Goal: Check status: Check status

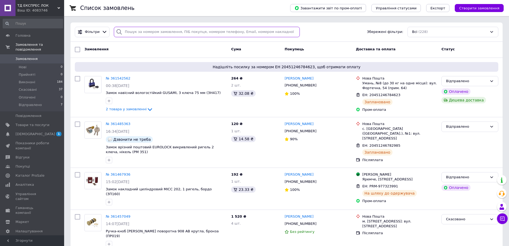
click at [129, 32] on input "search" at bounding box center [207, 32] width 186 height 10
paste input "360512604"
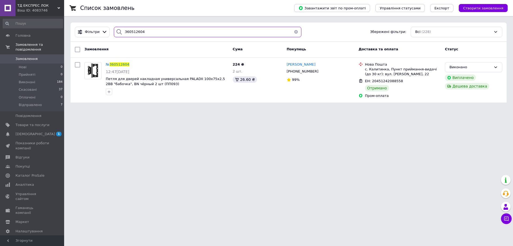
type input "360512604"
click at [293, 33] on button "button" at bounding box center [296, 32] width 11 height 10
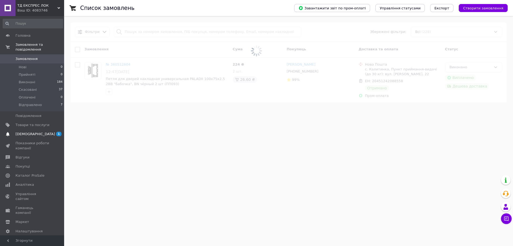
click at [26, 132] on span "[DEMOGRAPHIC_DATA]" at bounding box center [36, 134] width 40 height 5
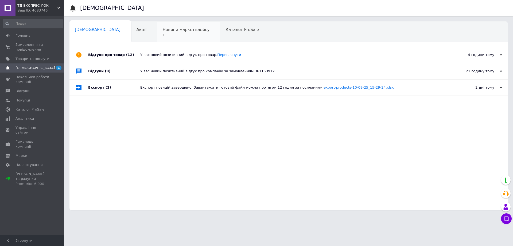
click at [157, 33] on div "Новини маркетплейсу 1" at bounding box center [188, 32] width 63 height 20
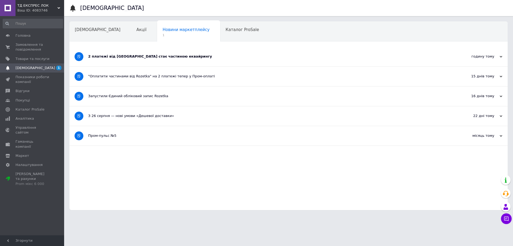
click at [117, 58] on div "2 платежі від [GEOGRAPHIC_DATA] стає частиною еквайрингу" at bounding box center [268, 56] width 361 height 5
